Goal: Book appointment/travel/reservation

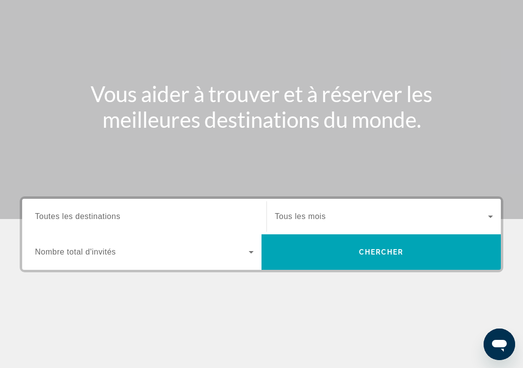
scroll to position [84, 0]
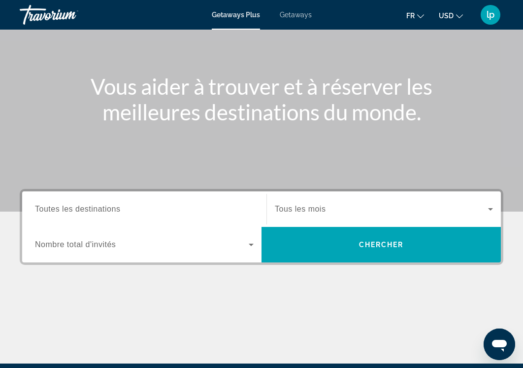
click at [103, 208] on span "Toutes les destinations" at bounding box center [77, 209] width 85 height 8
click at [103, 208] on input "Destination Toutes les destinations" at bounding box center [144, 210] width 219 height 12
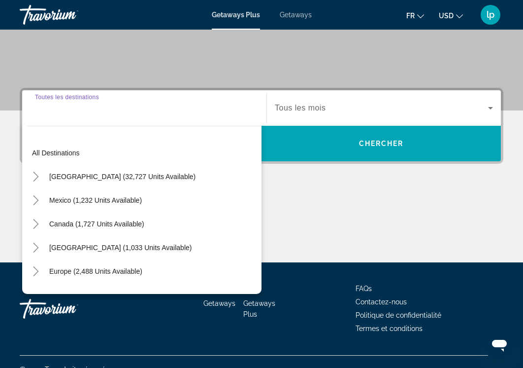
scroll to position [201, 0]
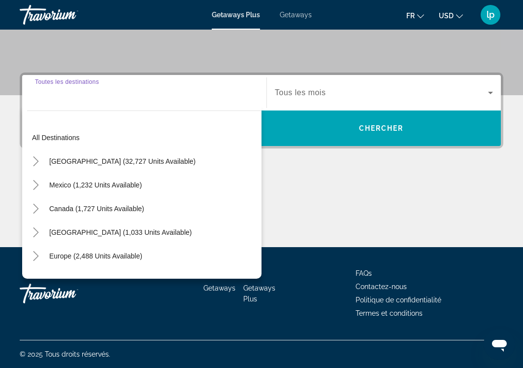
click at [103, 110] on mat-divider "Search widget" at bounding box center [144, 110] width 235 height 0
click at [100, 102] on div "Search widget" at bounding box center [144, 93] width 219 height 28
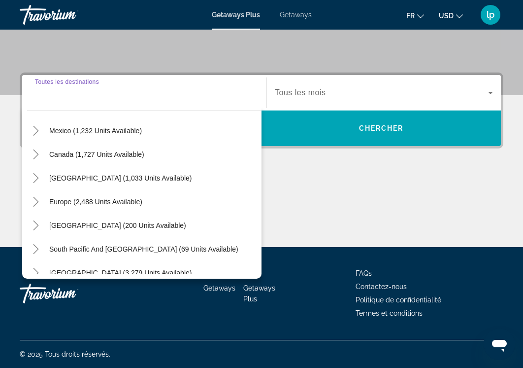
scroll to position [55, 0]
click at [32, 202] on icon "Toggle Europe (2,488 units available)" at bounding box center [36, 201] width 10 height 10
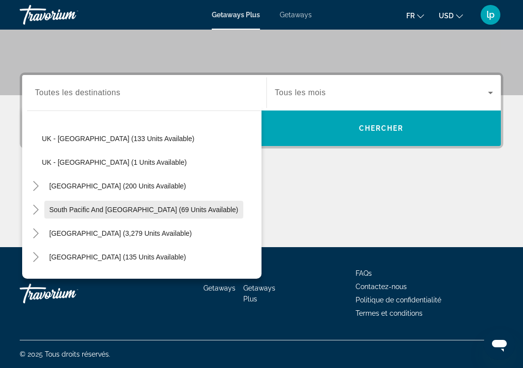
scroll to position [606, 0]
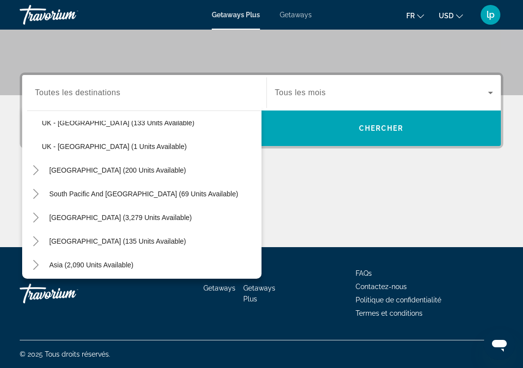
click at [300, 193] on div "Main content" at bounding box center [262, 210] width 484 height 74
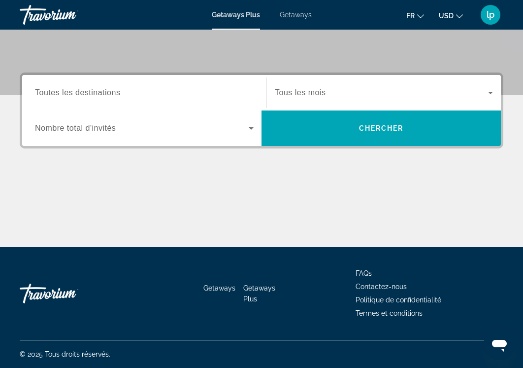
click at [176, 98] on input "Destination Toutes les destinations" at bounding box center [144, 93] width 219 height 12
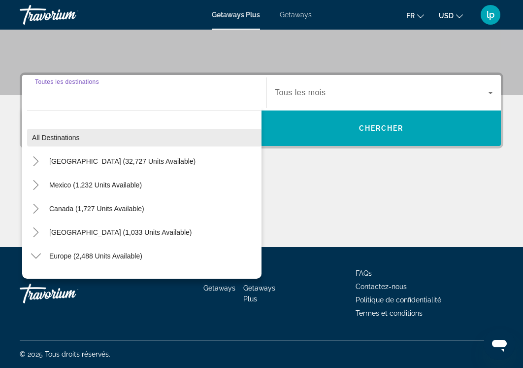
click at [90, 133] on span "Search widget" at bounding box center [144, 138] width 235 height 24
type input "**********"
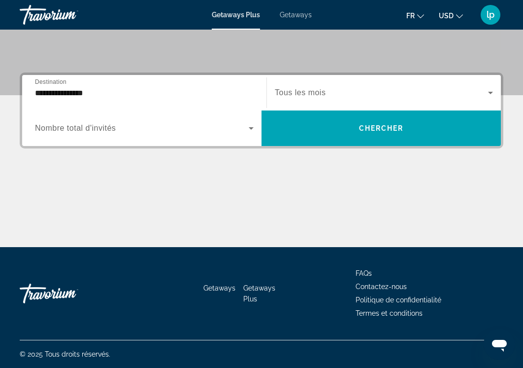
click at [171, 131] on span "Search widget" at bounding box center [142, 128] width 214 height 12
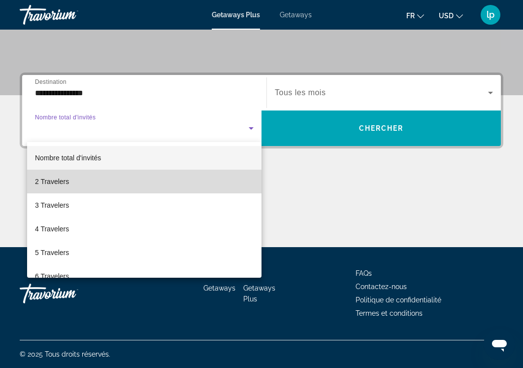
click at [136, 185] on mat-option "2 Travelers" at bounding box center [144, 182] width 235 height 24
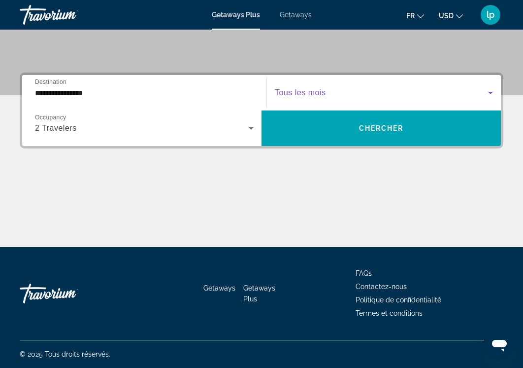
click at [302, 98] on span "Search widget" at bounding box center [381, 93] width 213 height 12
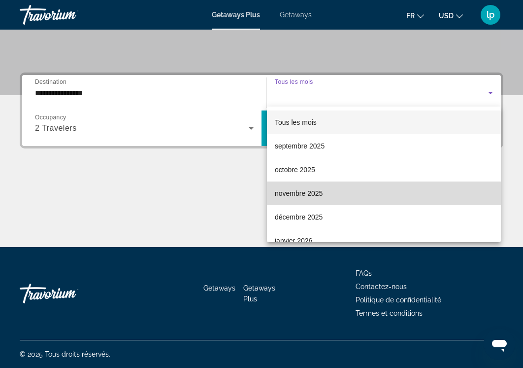
click at [305, 195] on span "novembre 2025" at bounding box center [299, 193] width 48 height 12
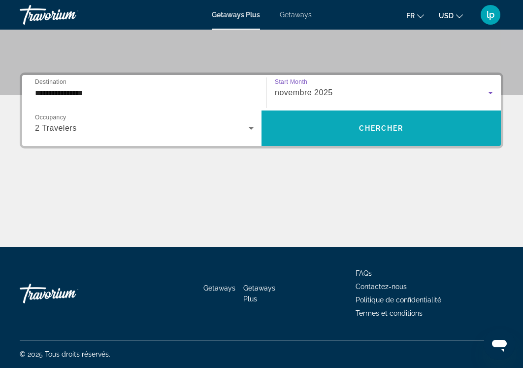
click at [315, 132] on span "Search widget" at bounding box center [382, 128] width 240 height 24
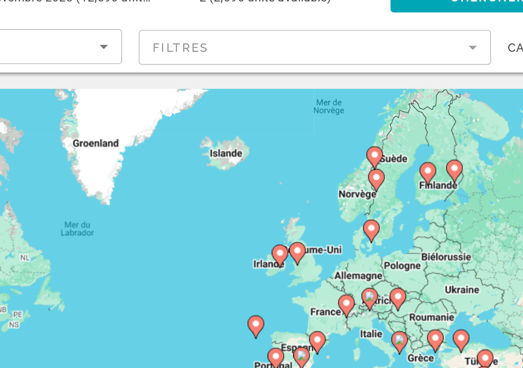
drag, startPoint x: 231, startPoint y: 66, endPoint x: 228, endPoint y: 110, distance: 44.9
click at [375, 145] on gmp-advanced-marker "Main content" at bounding box center [380, 152] width 10 height 15
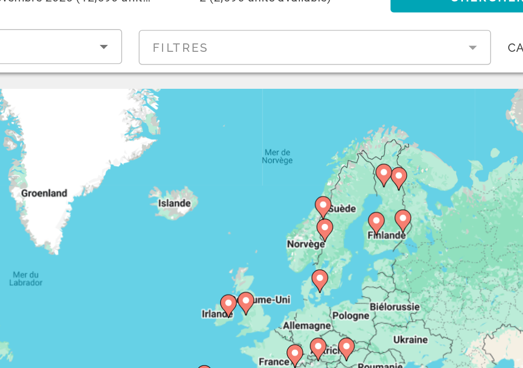
drag, startPoint x: 235, startPoint y: 92, endPoint x: 202, endPoint y: 125, distance: 46.0
click at [202, 125] on div "Pour activer le glissement avec le clavier, appuyez sur Alt+Entrée. Une fois ce…" at bounding box center [262, 247] width 484 height 296
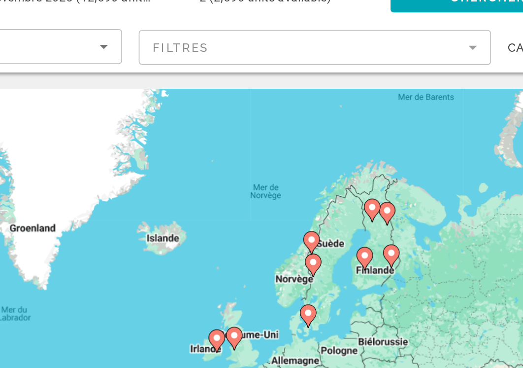
drag, startPoint x: 222, startPoint y: 101, endPoint x: 216, endPoint y: 120, distance: 20.0
click at [372, 163] on gmp-advanced-marker "Main content" at bounding box center [377, 170] width 10 height 15
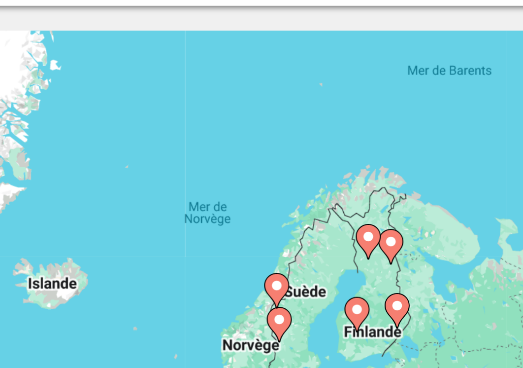
scroll to position [2, 0]
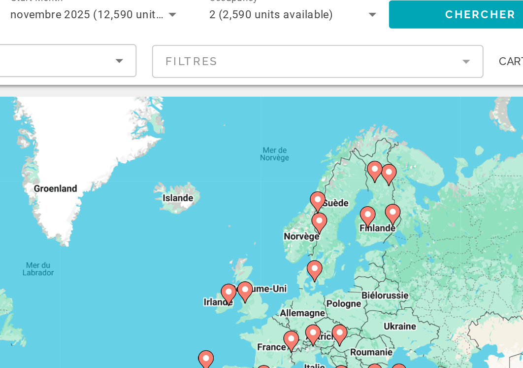
drag, startPoint x: 206, startPoint y: 152, endPoint x: 215, endPoint y: 111, distance: 42.0
click at [215, 111] on div "Pour activer le glissement avec le clavier, appuyez sur Alt+Entrée. Une fois ce…" at bounding box center [262, 244] width 484 height 296
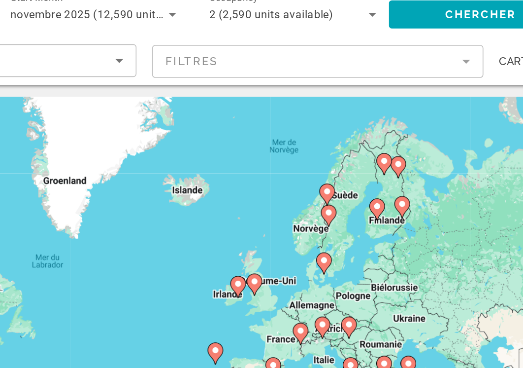
click at [347, 166] on image "Main content" at bounding box center [350, 169] width 6 height 6
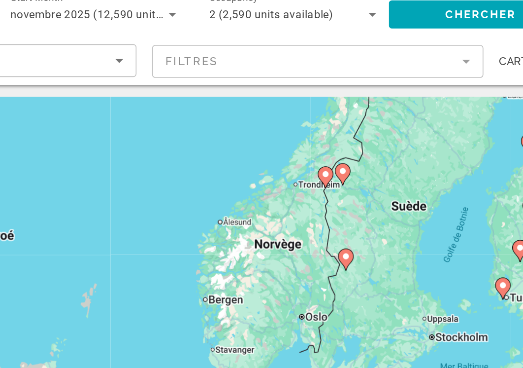
drag, startPoint x: 165, startPoint y: 136, endPoint x: 267, endPoint y: 91, distance: 111.7
click at [267, 96] on div "Pour activer le glissement avec le clavier, appuyez sur Alt+Entrée. Une fois ce…" at bounding box center [262, 244] width 484 height 296
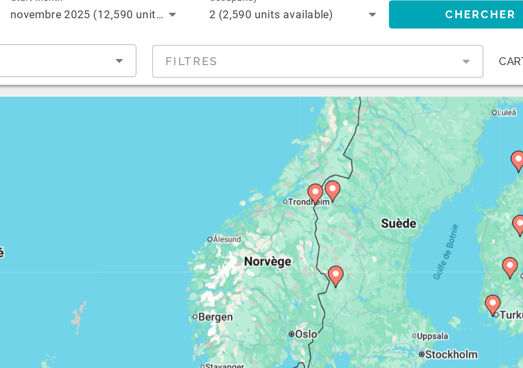
drag, startPoint x: 229, startPoint y: 146, endPoint x: 192, endPoint y: 223, distance: 85.5
click at [192, 223] on div "Pour activer le glissement avec le clavier, appuyez sur Alt+Entrée. Une fois ce…" at bounding box center [262, 244] width 484 height 296
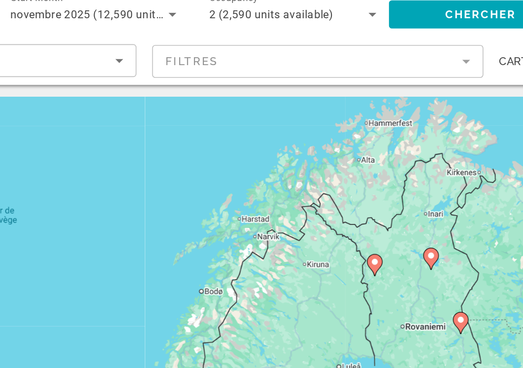
drag, startPoint x: 257, startPoint y: 111, endPoint x: 195, endPoint y: 191, distance: 101.5
click at [196, 191] on div "Pour activer le glissement avec le clavier, appuyez sur Alt+Entrée. Une fois ce…" at bounding box center [262, 244] width 484 height 296
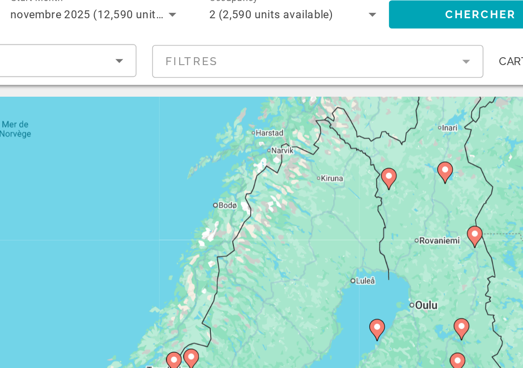
drag, startPoint x: 235, startPoint y: 138, endPoint x: 245, endPoint y: 83, distance: 56.6
click at [245, 96] on div "Pour activer le glissement avec le clavier, appuyez sur Alt+Entrée. Une fois ce…" at bounding box center [262, 244] width 484 height 296
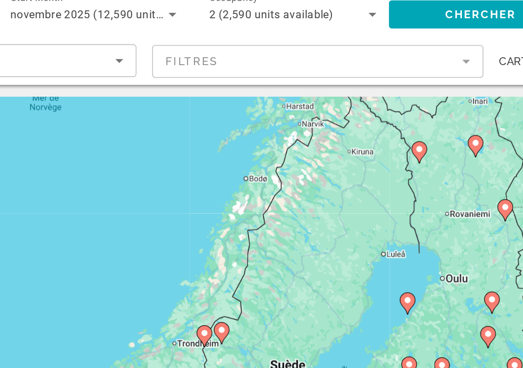
drag, startPoint x: 235, startPoint y: 120, endPoint x: 318, endPoint y: 45, distance: 112.0
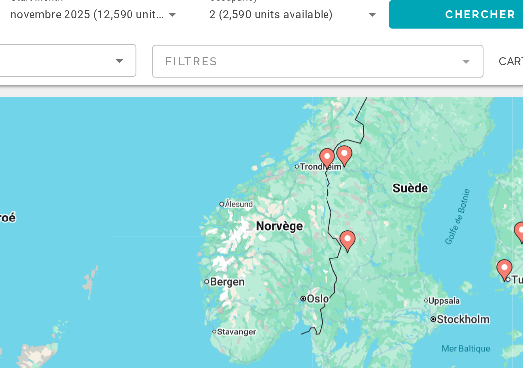
drag, startPoint x: 250, startPoint y: 138, endPoint x: 258, endPoint y: 89, distance: 50.4
click at [258, 96] on div "Pour activer le glissement avec le clavier, appuyez sur Alt+Entrée. Une fois ce…" at bounding box center [262, 244] width 484 height 296
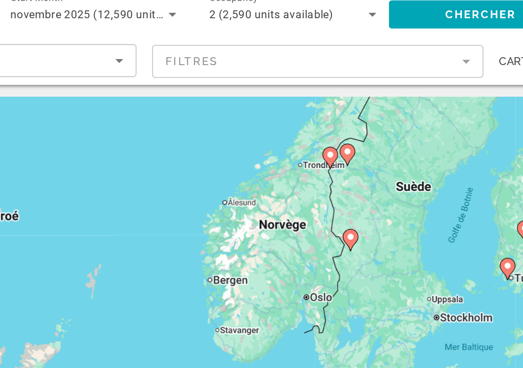
click at [348, 130] on image "Main content" at bounding box center [351, 133] width 6 height 6
type input "**********"
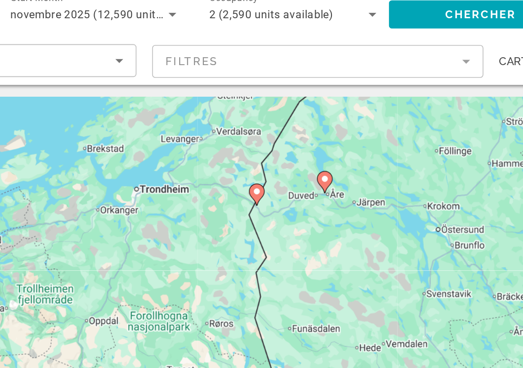
drag, startPoint x: 188, startPoint y: 134, endPoint x: 255, endPoint y: 28, distance: 125.4
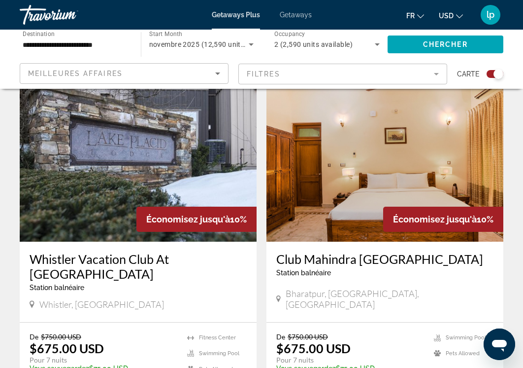
scroll to position [1067, 0]
